Goal: Information Seeking & Learning: Learn about a topic

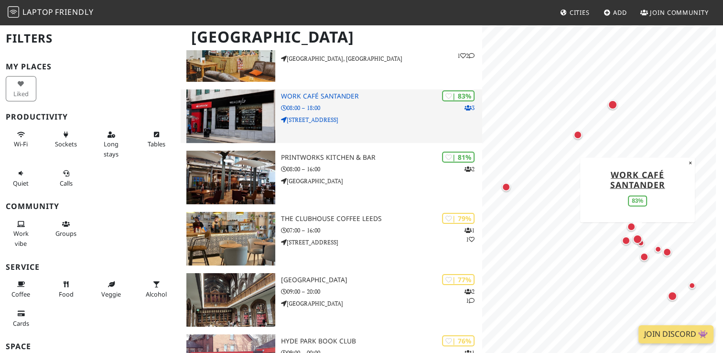
scroll to position [115, 0]
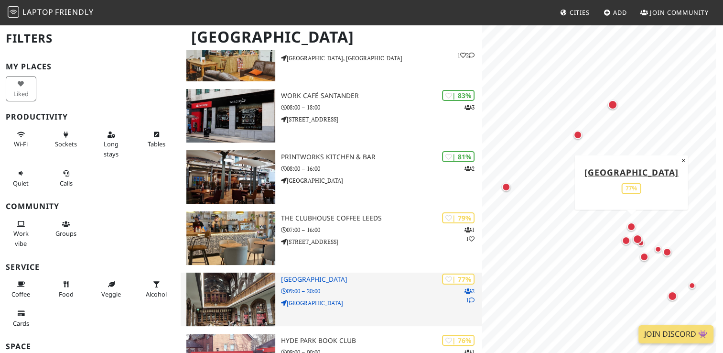
click at [341, 298] on p "[GEOGRAPHIC_DATA]" at bounding box center [381, 302] width 201 height 9
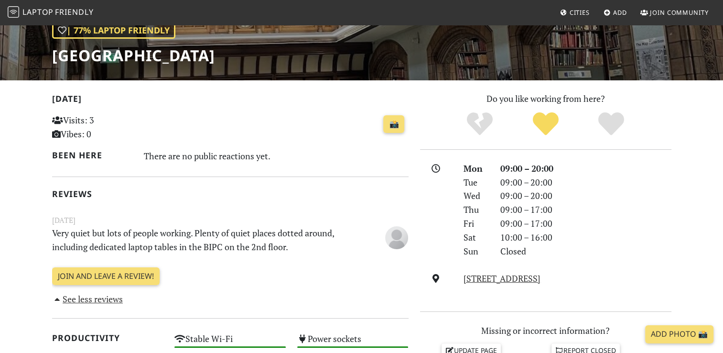
scroll to position [180, 0]
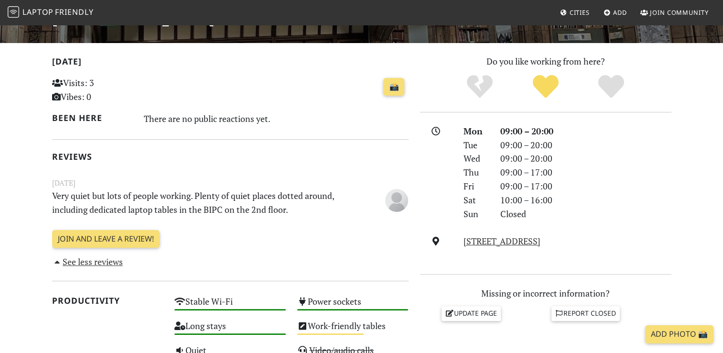
click at [303, 204] on p "Very quiet but lots of people working. Plenty of quiet places dotted around, in…" at bounding box center [199, 203] width 307 height 28
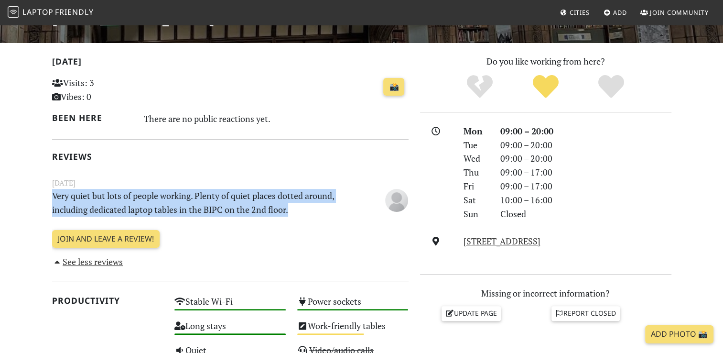
click at [303, 204] on p "Very quiet but lots of people working. Plenty of quiet places dotted around, in…" at bounding box center [199, 203] width 307 height 28
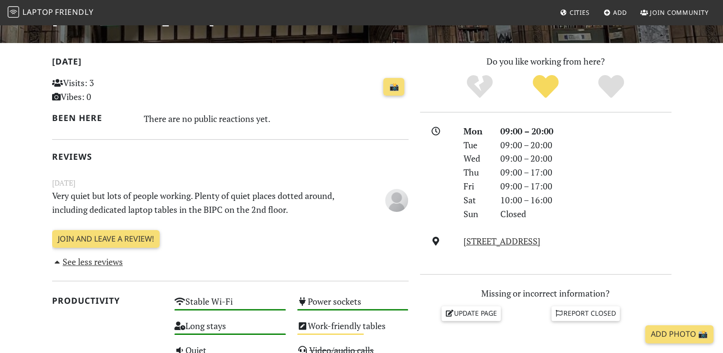
drag, startPoint x: 303, startPoint y: 204, endPoint x: 302, endPoint y: 228, distance: 23.9
click at [302, 228] on div "[DATE] Visits: 3 Vibes: 0 📸 Been here There are no public reactions yet. Review…" at bounding box center [230, 162] width 357 height 215
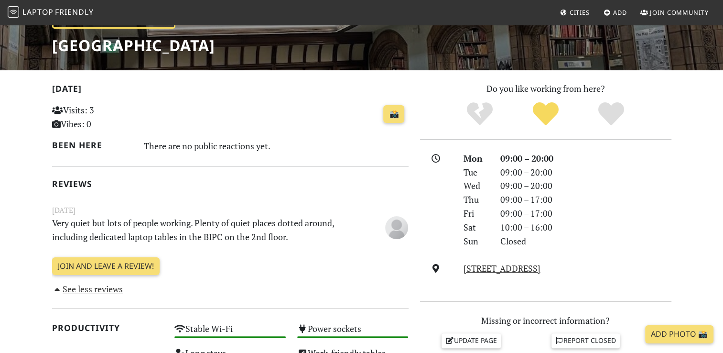
scroll to position [152, 0]
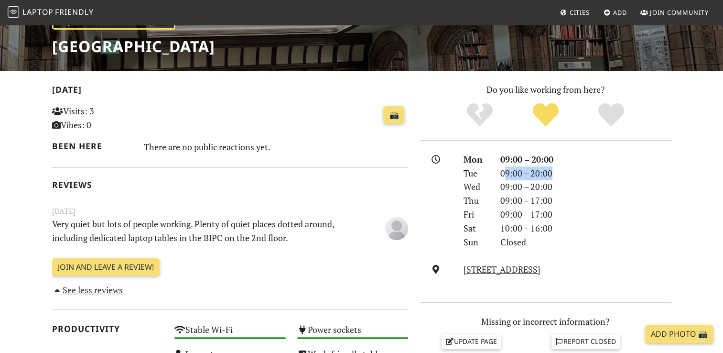
drag, startPoint x: 504, startPoint y: 176, endPoint x: 551, endPoint y: 172, distance: 48.1
click at [551, 172] on div "09:00 – 20:00" at bounding box center [586, 173] width 183 height 14
click at [484, 192] on div "Wed" at bounding box center [476, 187] width 36 height 14
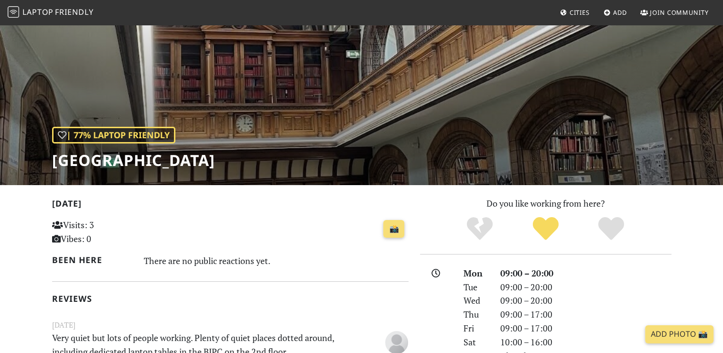
scroll to position [0, 0]
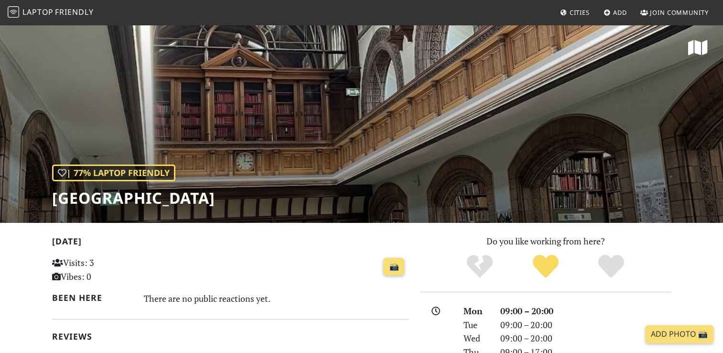
click at [316, 159] on div "| 77% Laptop Friendly [GEOGRAPHIC_DATA]" at bounding box center [361, 123] width 723 height 199
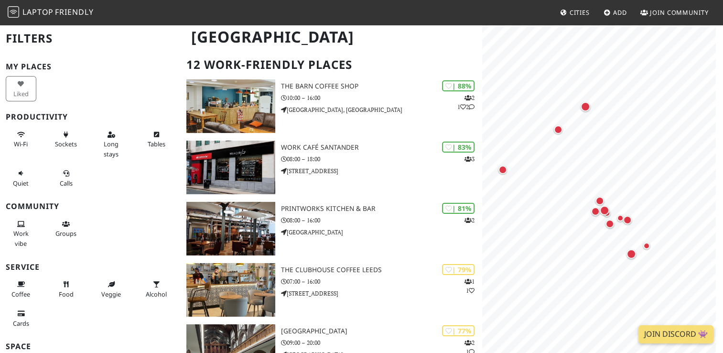
scroll to position [164, 0]
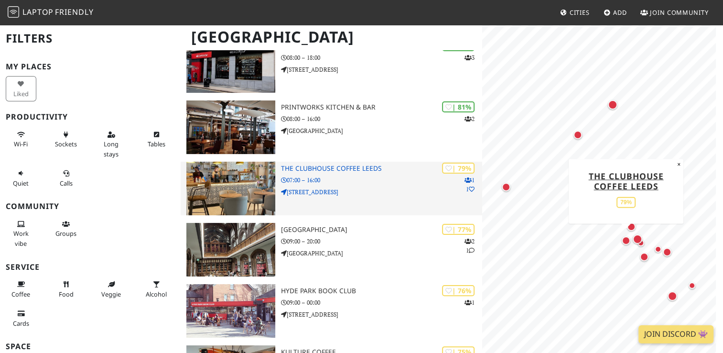
click at [316, 162] on div "| 79% 1 1 The Clubhouse Coffee Leeds 07:00 – 16:00 8a Saint Paul's Street" at bounding box center [381, 189] width 201 height 54
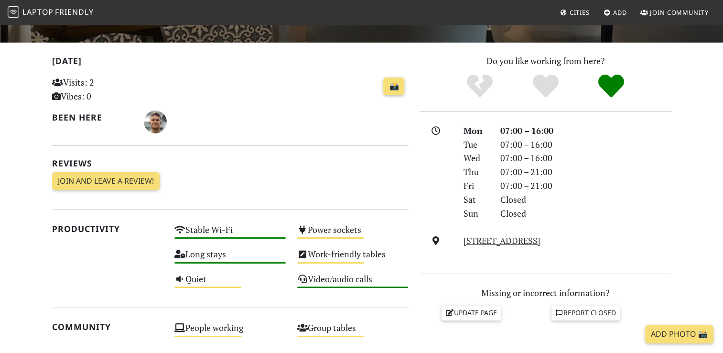
scroll to position [199, 0]
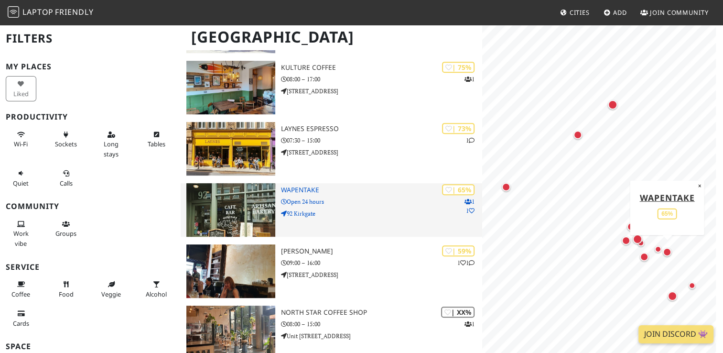
scroll to position [449, 0]
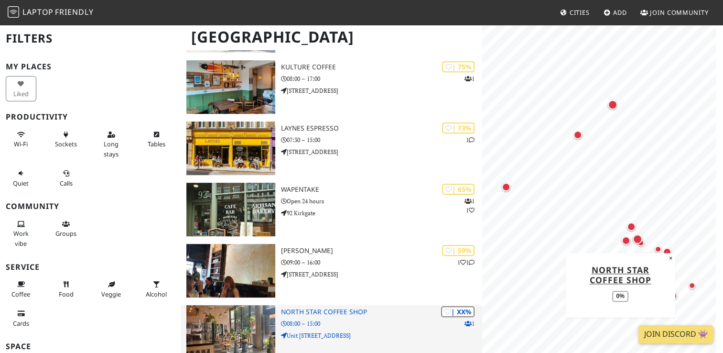
click at [328, 331] on p "Unit 32 The Boulevard" at bounding box center [381, 335] width 201 height 9
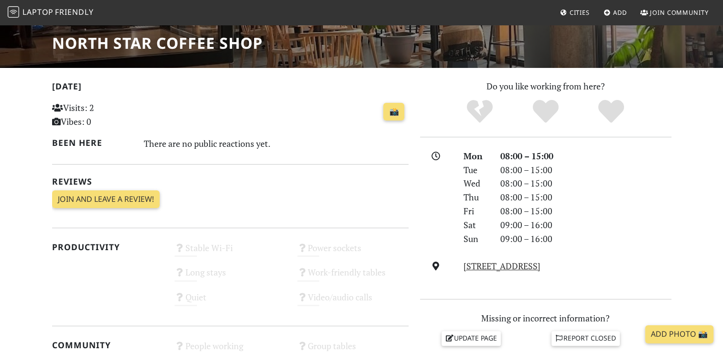
scroll to position [161, 0]
